Goal: Information Seeking & Learning: Learn about a topic

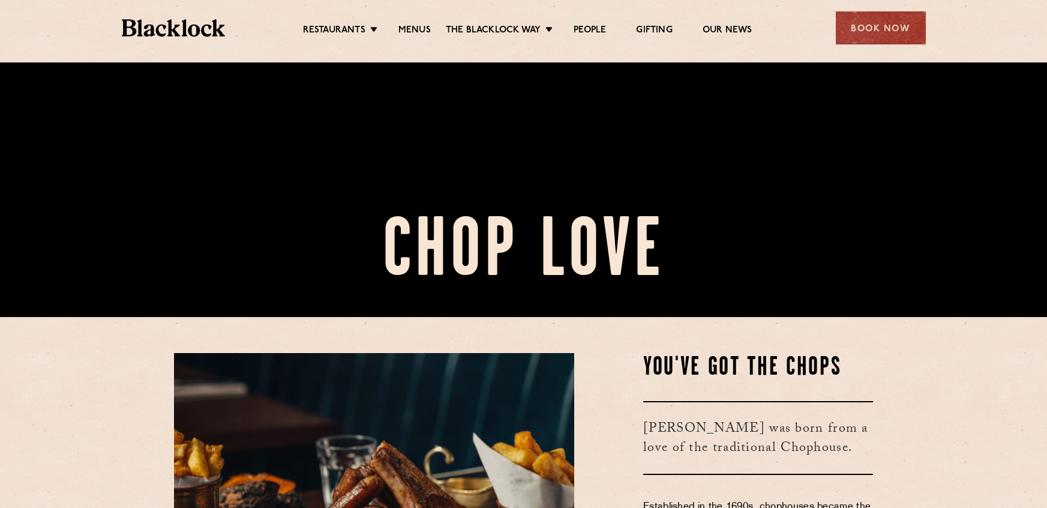
scroll to position [353, 0]
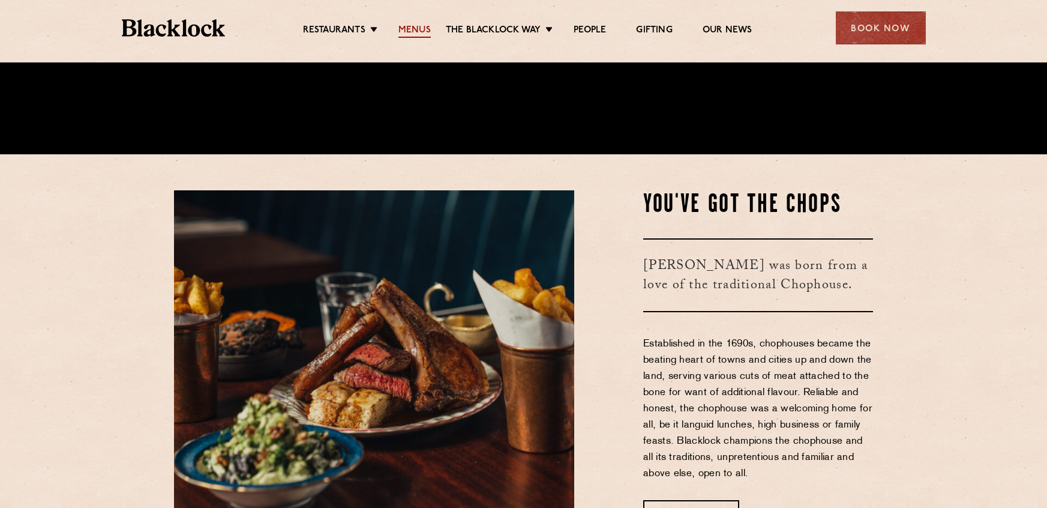
click at [400, 28] on link "Menus" at bounding box center [414, 31] width 32 height 13
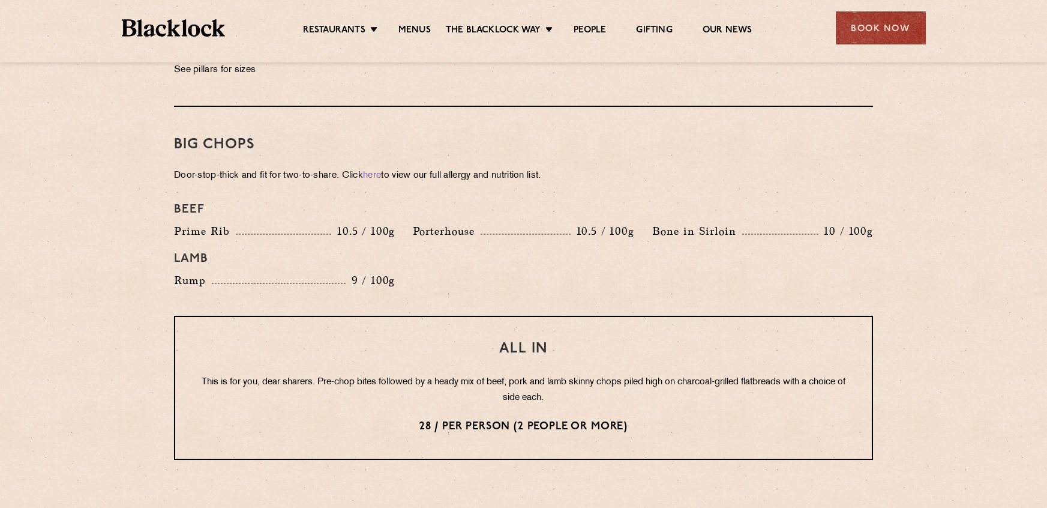
scroll to position [1284, 0]
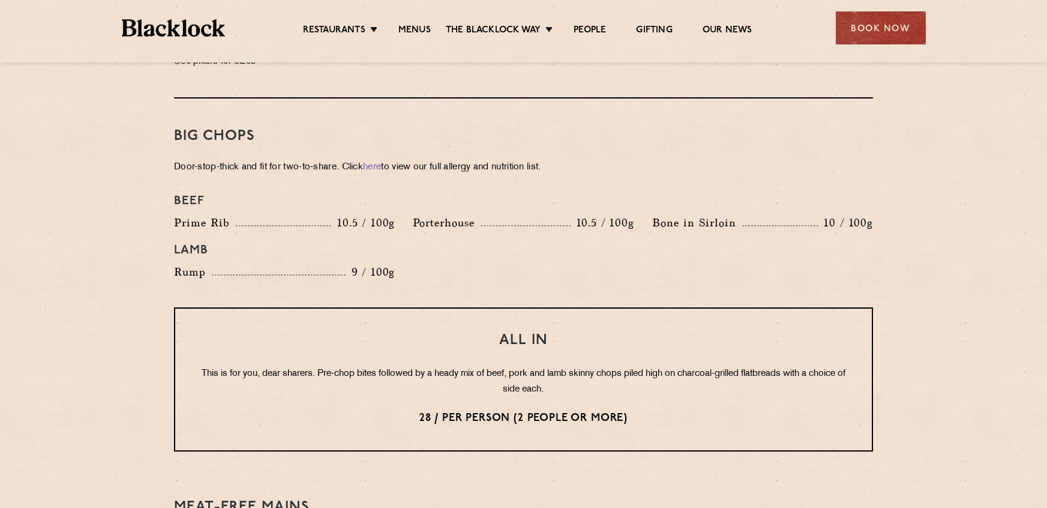
click at [579, 368] on p "This is for you, dear sharers. Pre-chop bites followed by a heady mix of beef, …" at bounding box center [523, 381] width 649 height 31
click at [582, 366] on p "This is for you, dear sharers. Pre-chop bites followed by a heady mix of beef, …" at bounding box center [523, 381] width 649 height 31
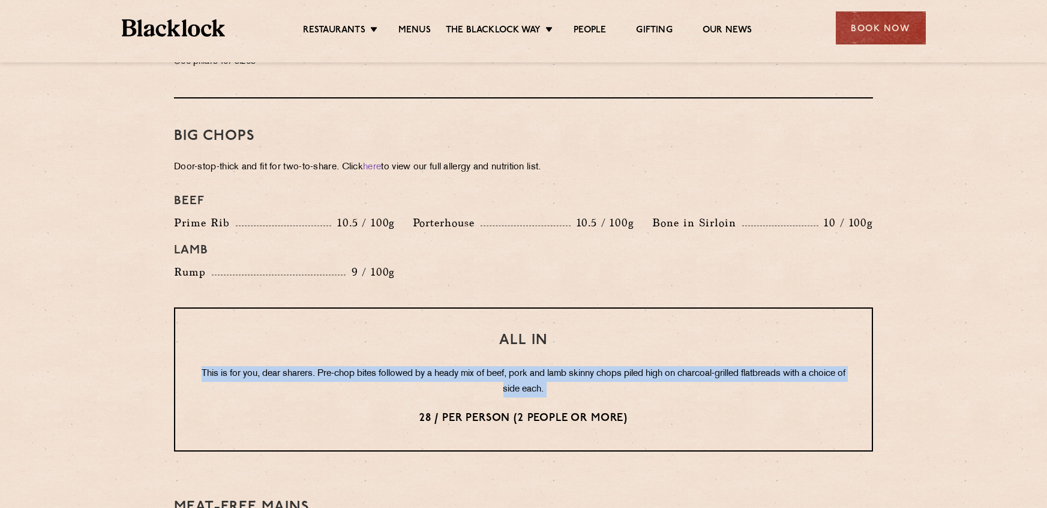
click at [582, 366] on p "This is for you, dear sharers. Pre-chop bites followed by a heady mix of beef, …" at bounding box center [523, 381] width 649 height 31
click at [682, 366] on p "This is for you, dear sharers. Pre-chop bites followed by a heady mix of beef, …" at bounding box center [523, 381] width 649 height 31
drag, startPoint x: 339, startPoint y: 353, endPoint x: 482, endPoint y: 369, distance: 144.3
click at [482, 369] on p "This is for you, dear sharers. Pre-chop bites followed by a heady mix of beef, …" at bounding box center [523, 381] width 649 height 31
click at [466, 366] on p "This is for you, dear sharers. Pre-chop bites followed by a heady mix of beef, …" at bounding box center [523, 381] width 649 height 31
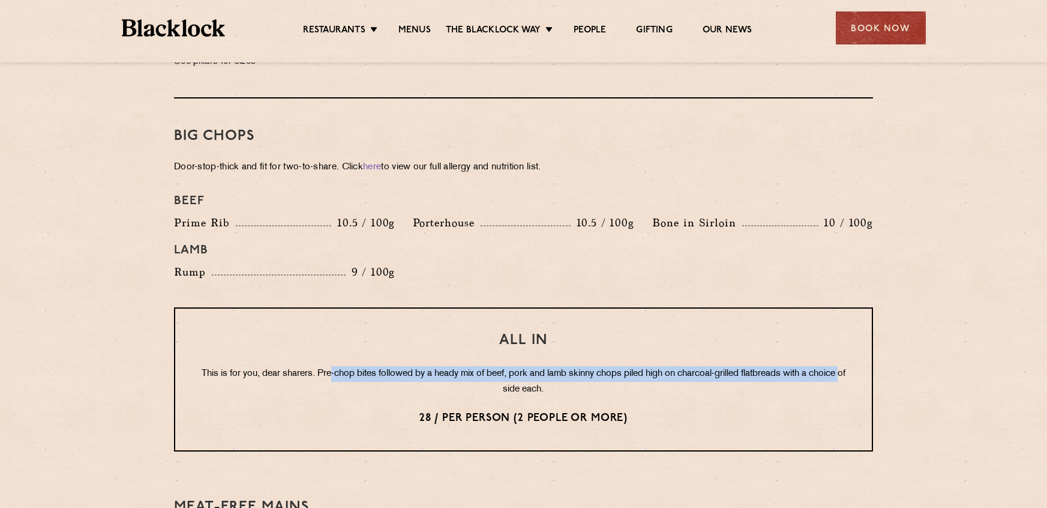
click at [445, 366] on p "This is for you, dear sharers. Pre-chop bites followed by a heady mix of beef, …" at bounding box center [523, 381] width 649 height 31
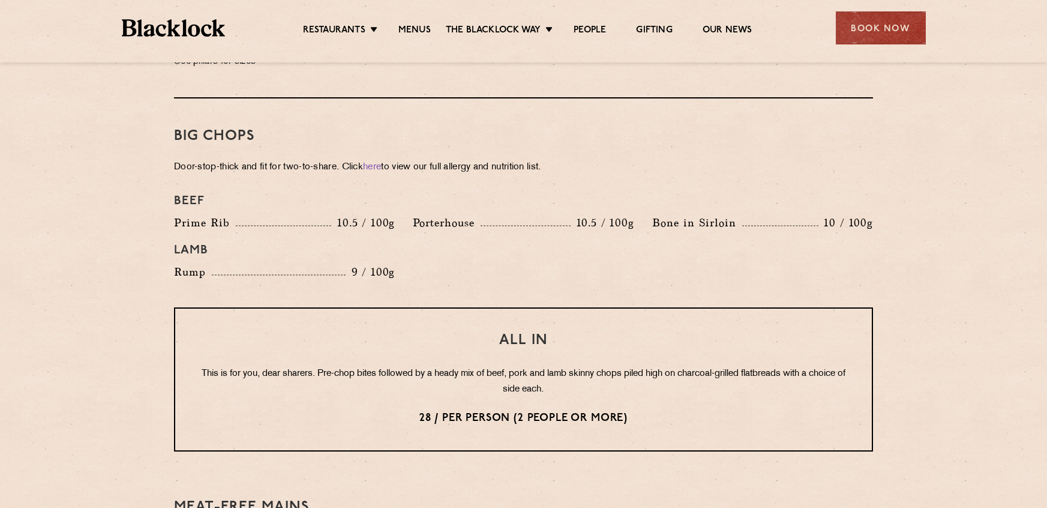
click at [495, 410] on p "28 / per person (2 people or more)" at bounding box center [523, 418] width 649 height 16
click at [587, 410] on p "28 / per person (2 people or more)" at bounding box center [523, 418] width 649 height 16
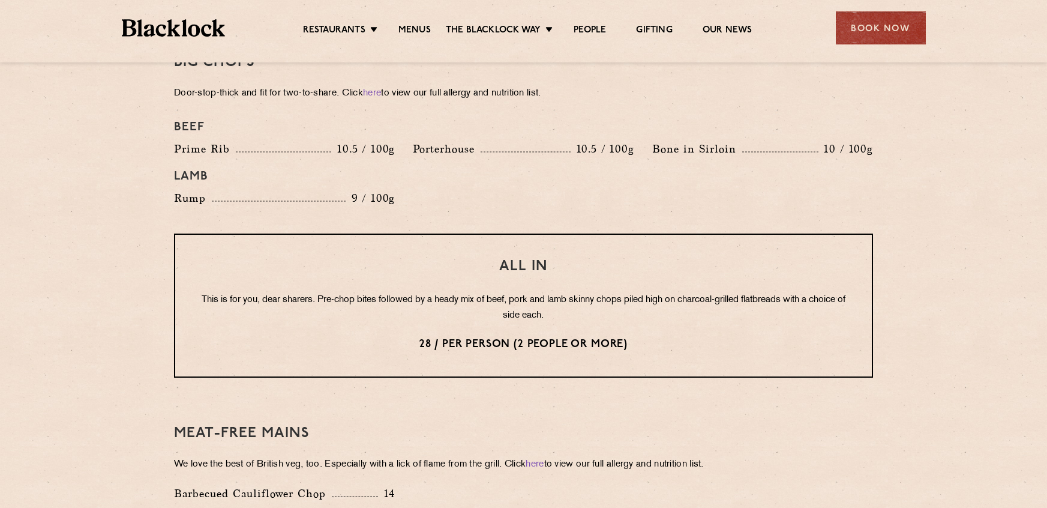
scroll to position [1321, 0]
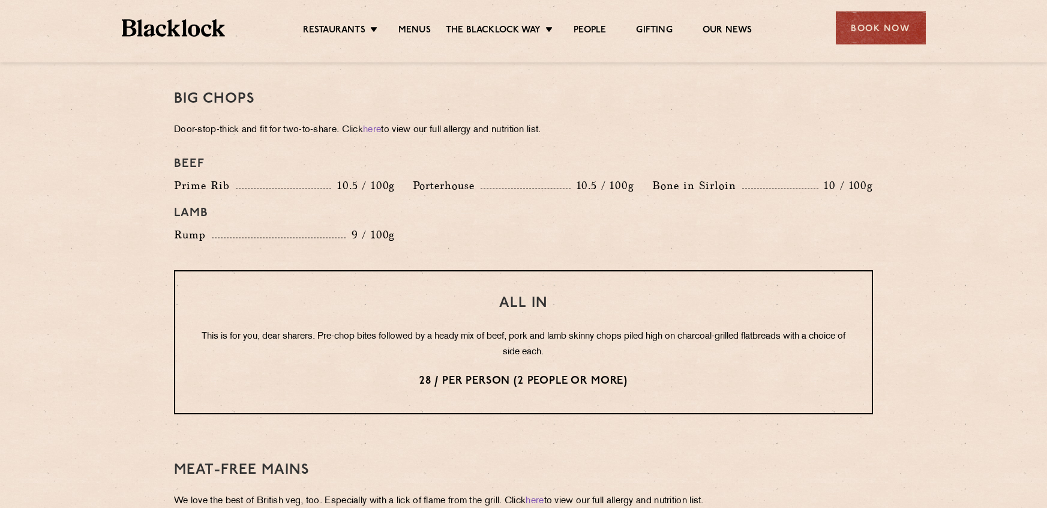
click at [482, 373] on p "28 / per person (2 people or more)" at bounding box center [523, 381] width 649 height 16
click at [573, 379] on div "All In This is for you, dear sharers. Pre-chop bites followed by a heady mix of…" at bounding box center [523, 342] width 699 height 144
click at [573, 373] on p "28 / per person (2 people or more)" at bounding box center [523, 381] width 649 height 16
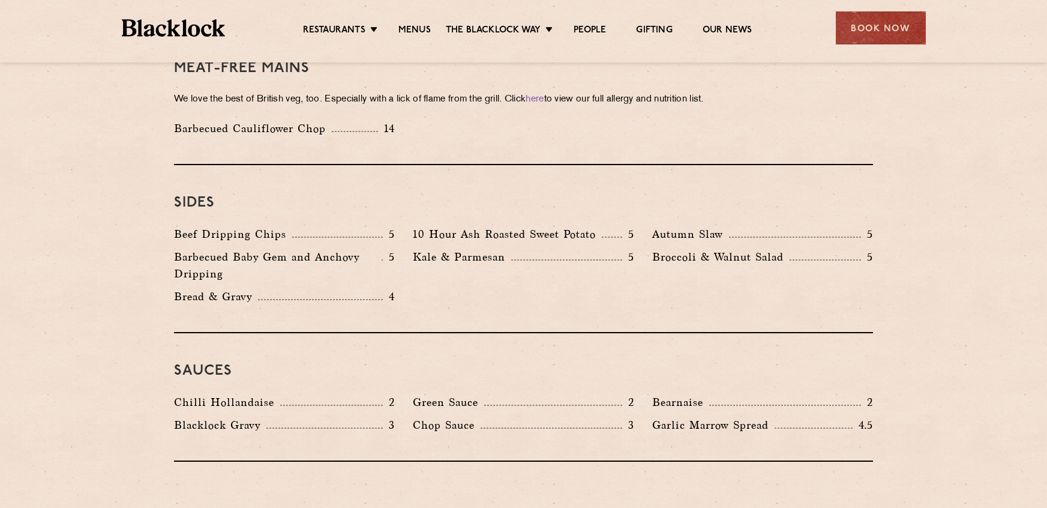
scroll to position [1724, 0]
click at [302, 247] on p "Barbecued Baby Gem and Anchovy Dripping" at bounding box center [278, 264] width 208 height 34
click at [311, 247] on p "Barbecued Baby Gem and Anchovy Dripping" at bounding box center [278, 264] width 208 height 34
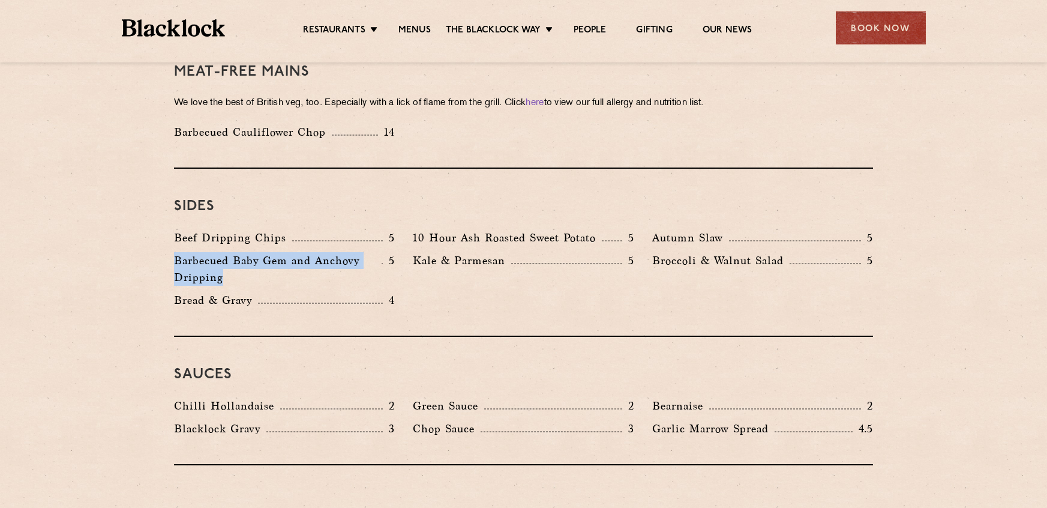
scroll to position [1718, 0]
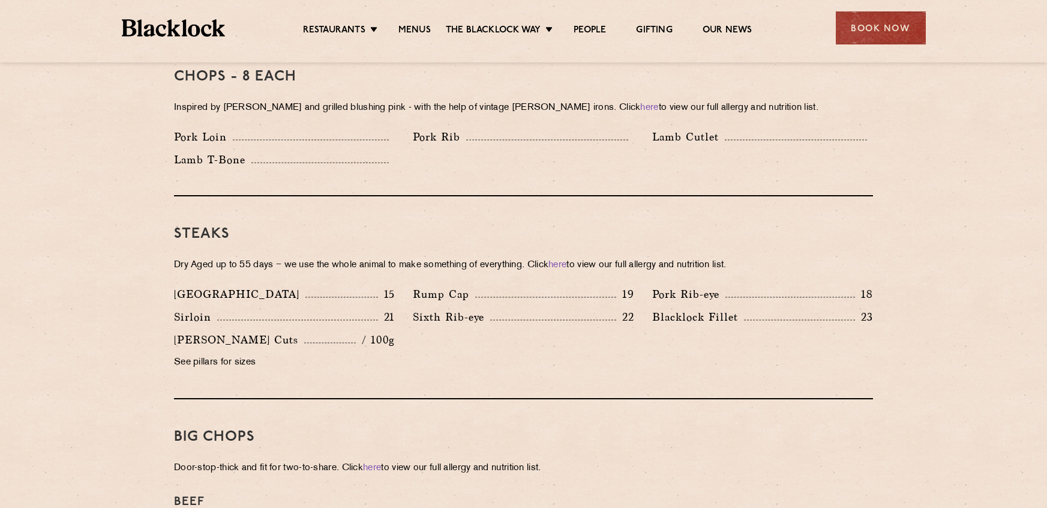
scroll to position [965, 0]
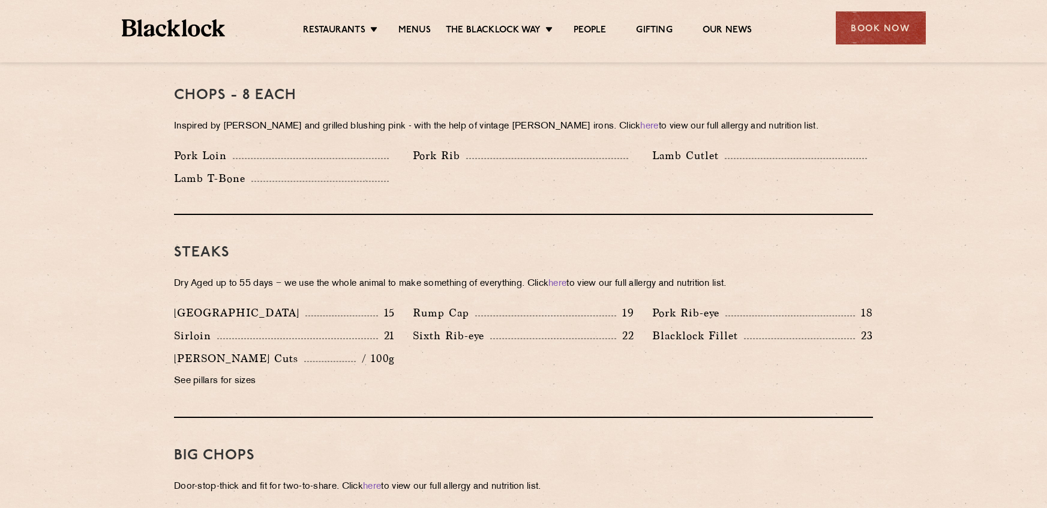
click at [331, 170] on div "Lamb T-Bone" at bounding box center [284, 178] width 221 height 17
click at [460, 147] on p "Pork Rib" at bounding box center [439, 155] width 53 height 17
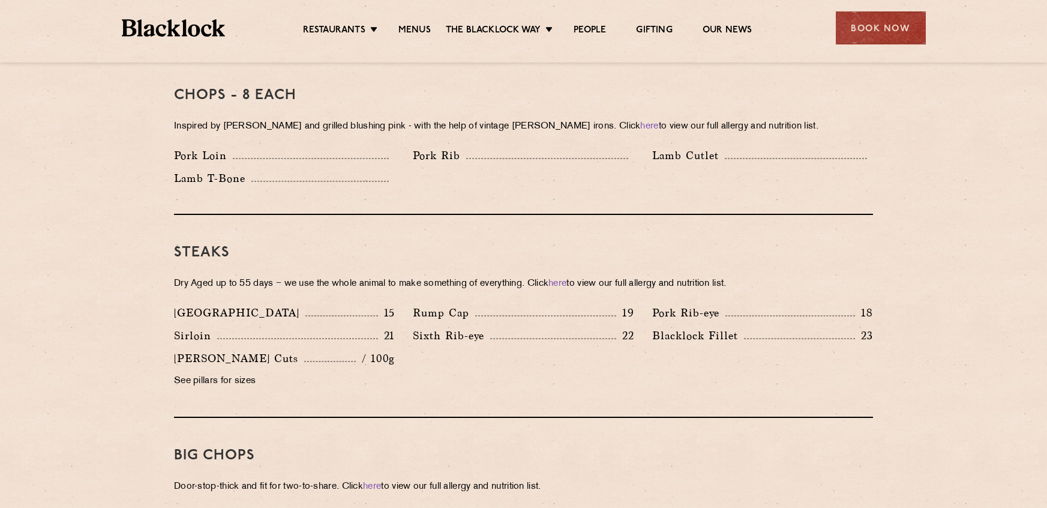
click at [454, 147] on p "Pork Rib" at bounding box center [439, 155] width 53 height 17
click at [452, 147] on p "Pork Rib" at bounding box center [439, 155] width 53 height 17
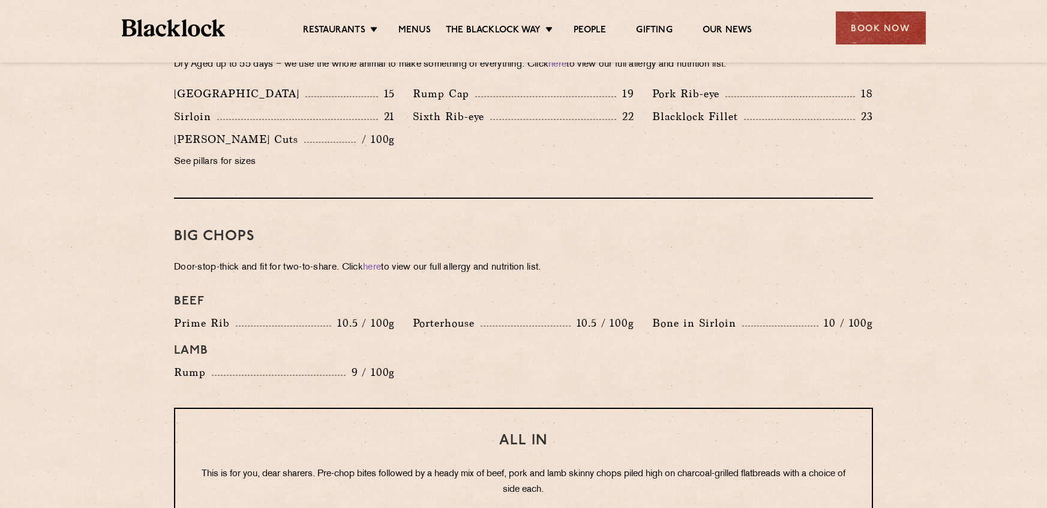
scroll to position [1185, 0]
click at [195, 363] on p "Rump" at bounding box center [193, 371] width 38 height 17
click at [197, 363] on p "Rump" at bounding box center [193, 371] width 38 height 17
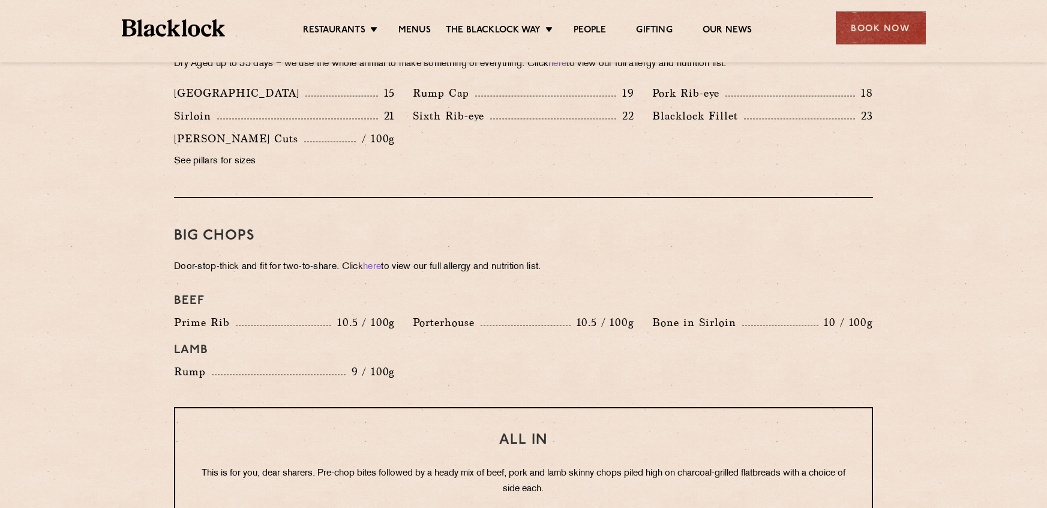
click at [443, 314] on p "Porterhouse" at bounding box center [447, 322] width 68 height 17
click at [449, 314] on p "Porterhouse" at bounding box center [447, 322] width 68 height 17
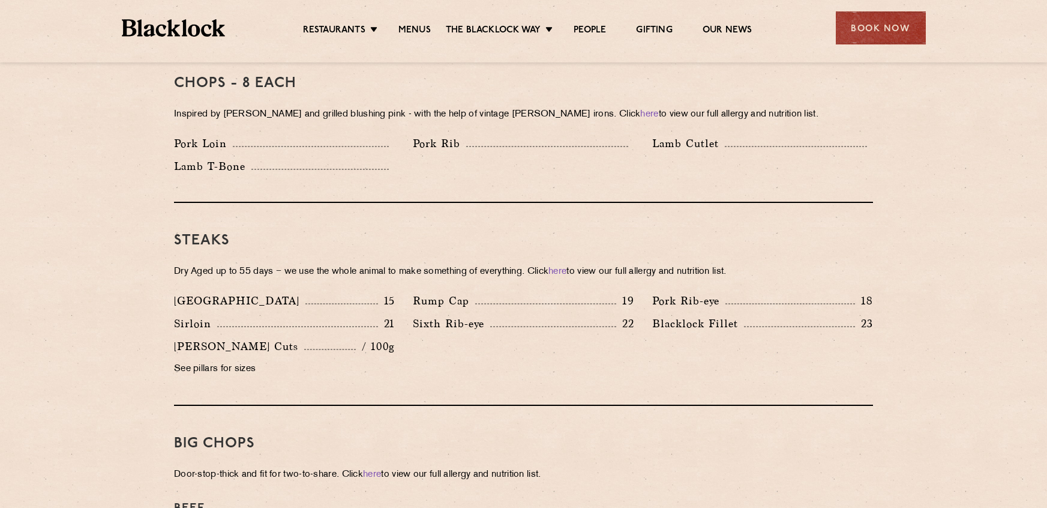
scroll to position [974, 0]
